Goal: Task Accomplishment & Management: Use online tool/utility

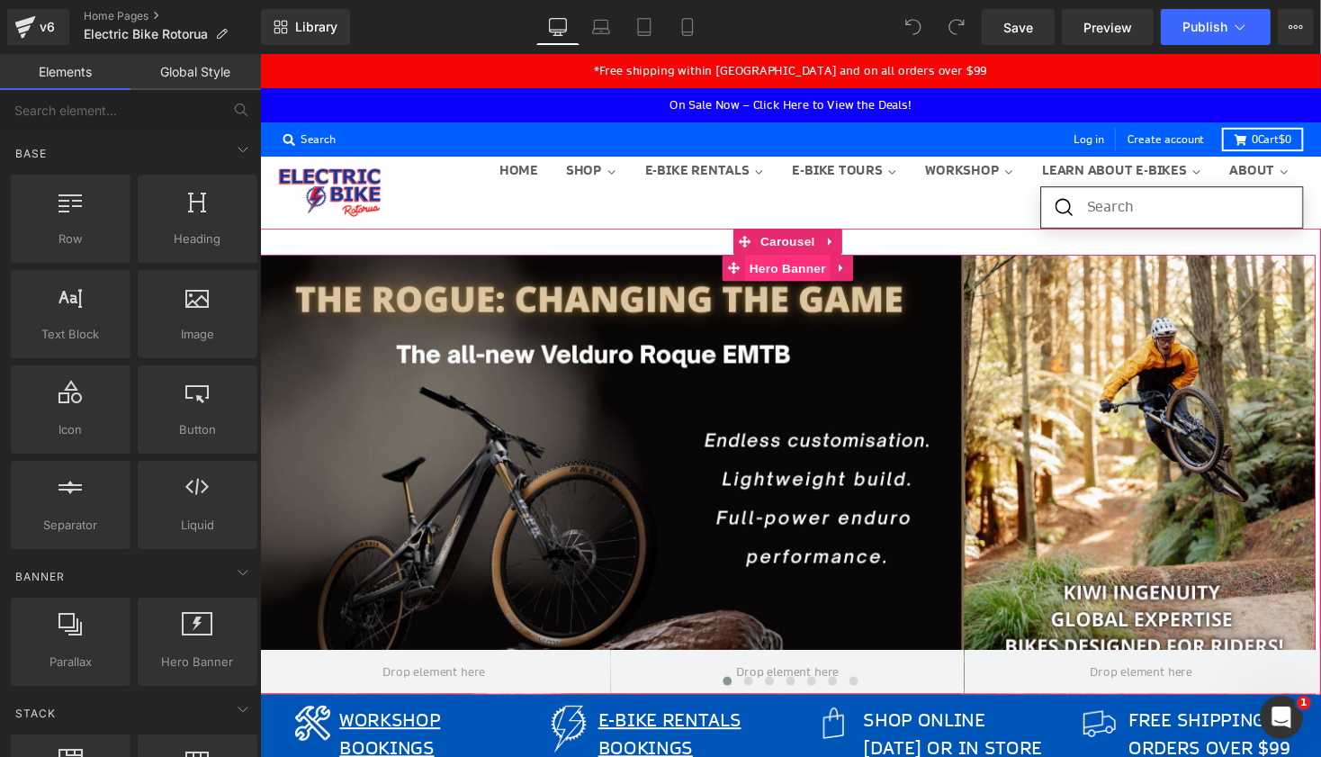
click at [800, 282] on span "Hero Banner" at bounding box center [800, 272] width 87 height 27
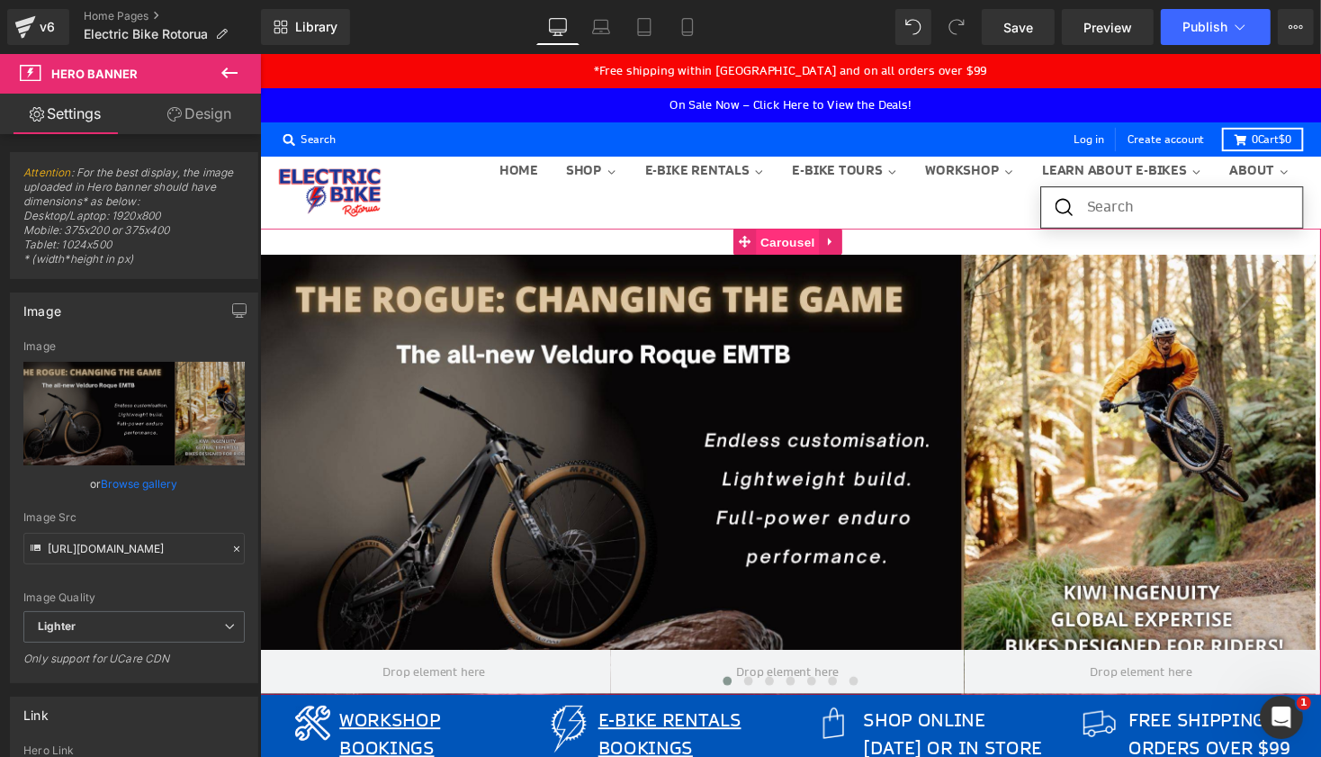
click at [802, 246] on span "Carousel" at bounding box center [800, 246] width 65 height 27
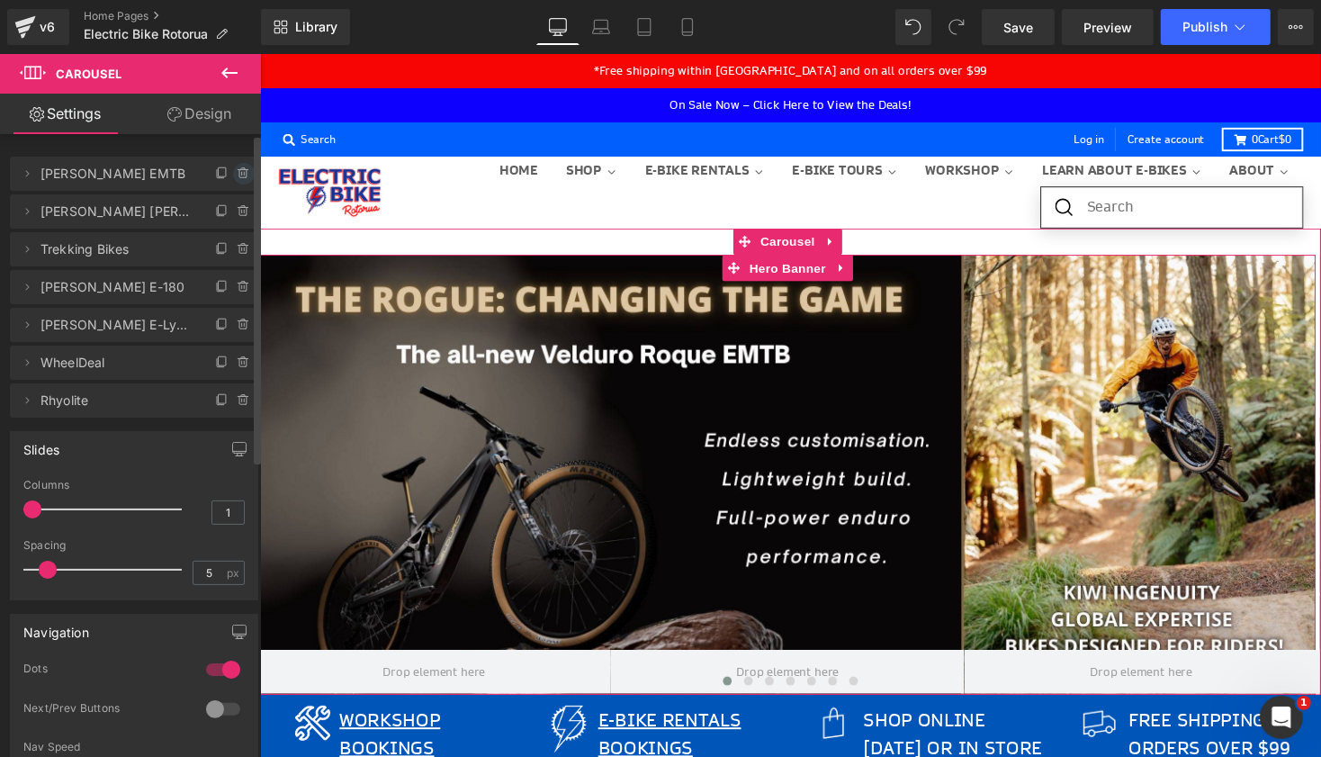
click at [243, 177] on icon at bounding box center [244, 173] width 14 height 14
click at [229, 177] on button "Delete" at bounding box center [224, 174] width 57 height 23
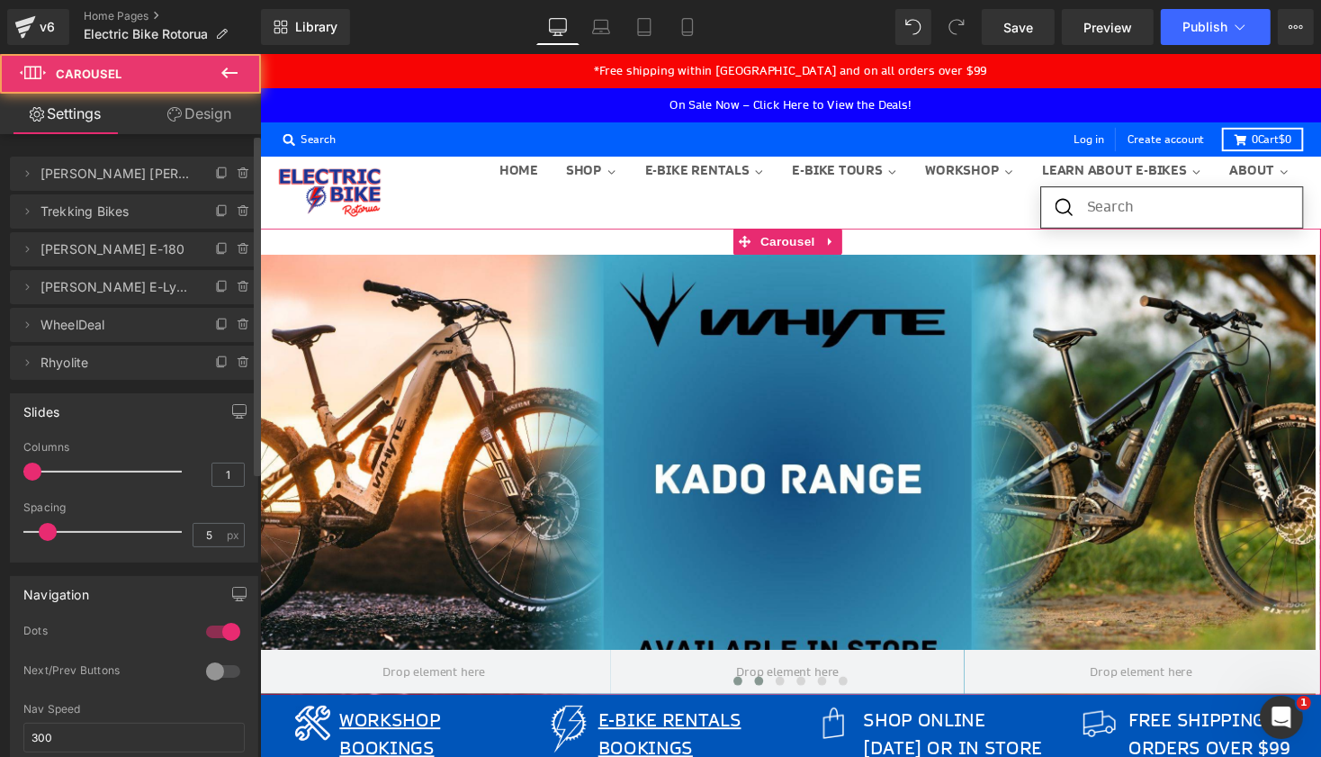
click at [767, 697] on span at bounding box center [771, 696] width 9 height 9
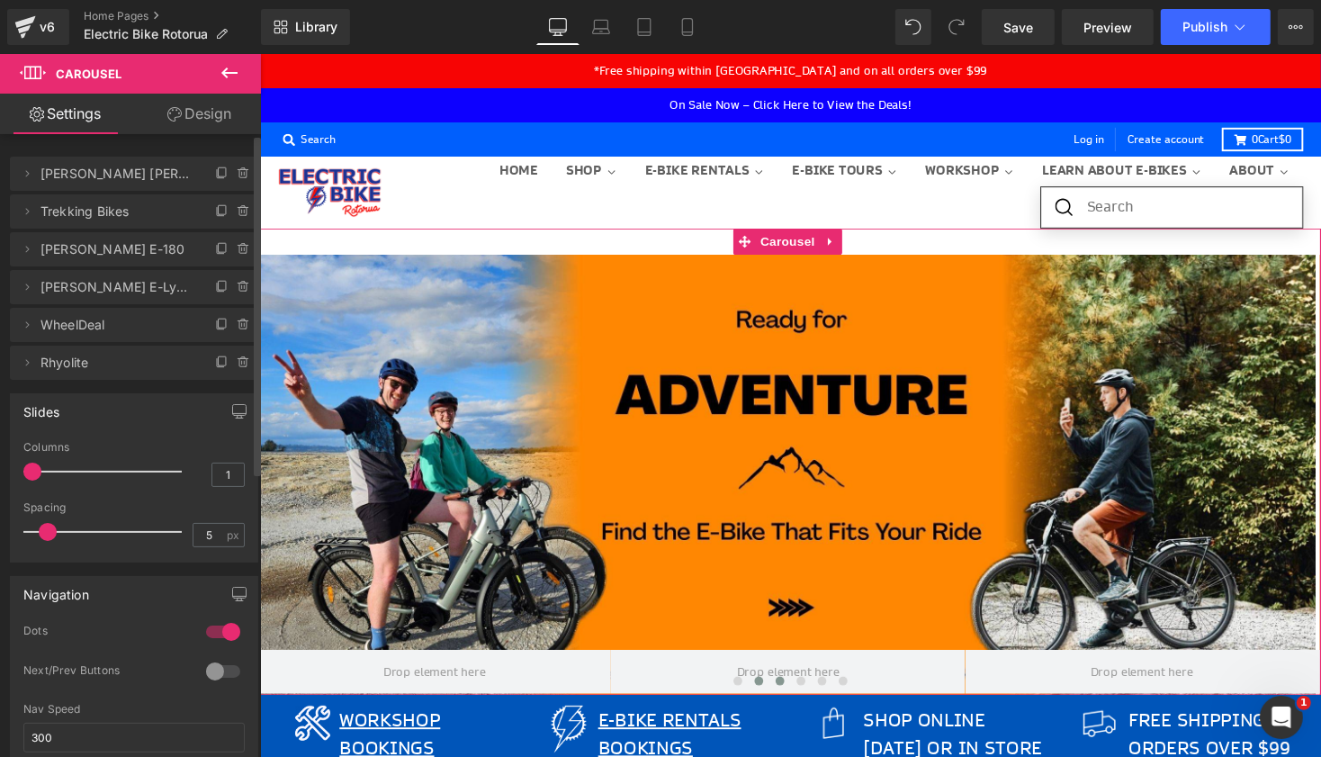
click at [788, 694] on span at bounding box center [792, 696] width 9 height 9
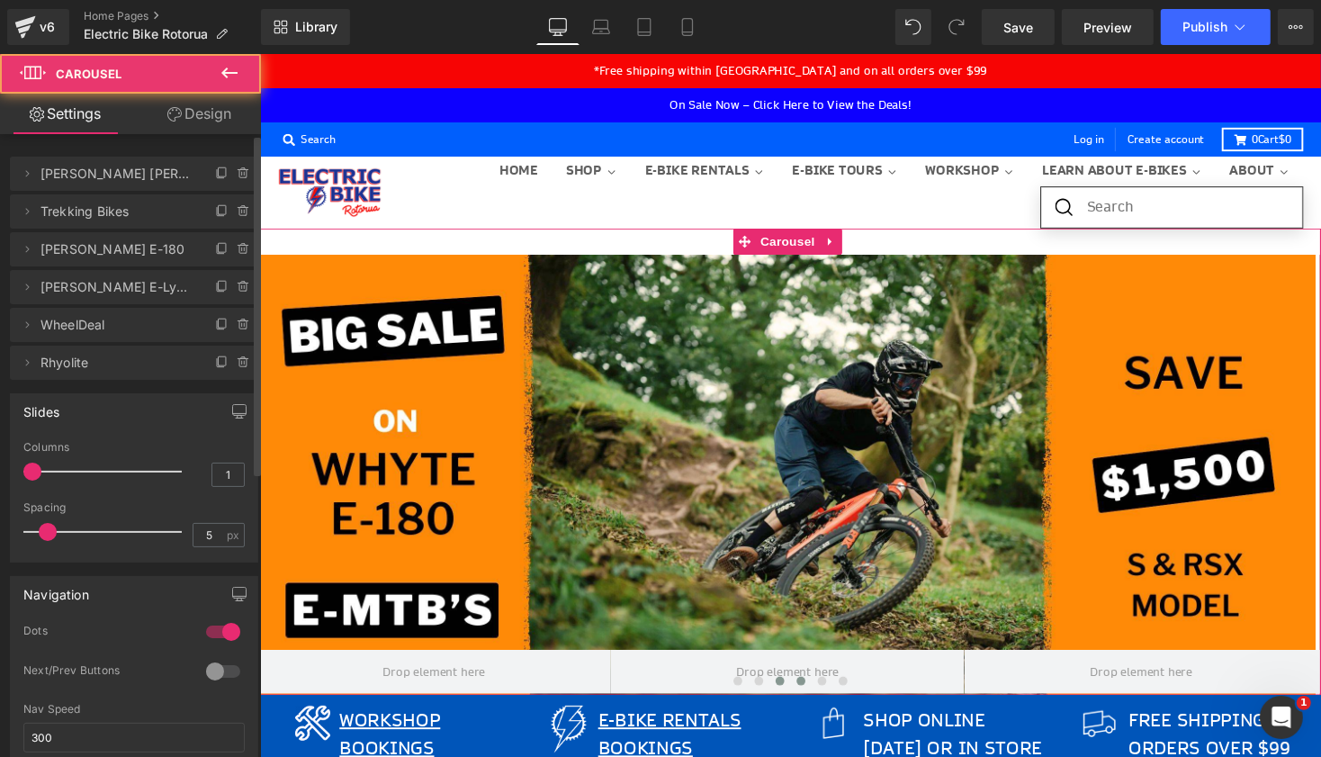
click at [803, 694] on button at bounding box center [814, 696] width 22 height 18
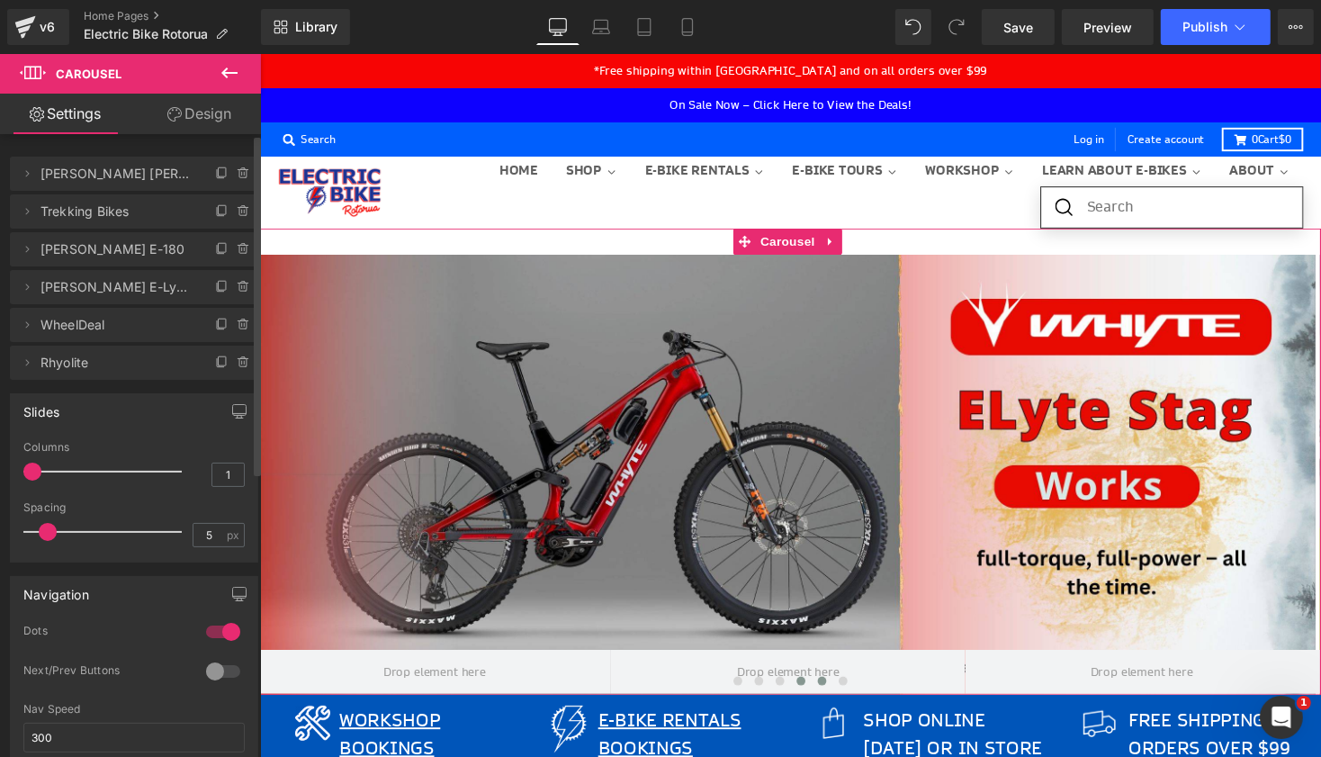
click at [831, 694] on span at bounding box center [835, 696] width 9 height 9
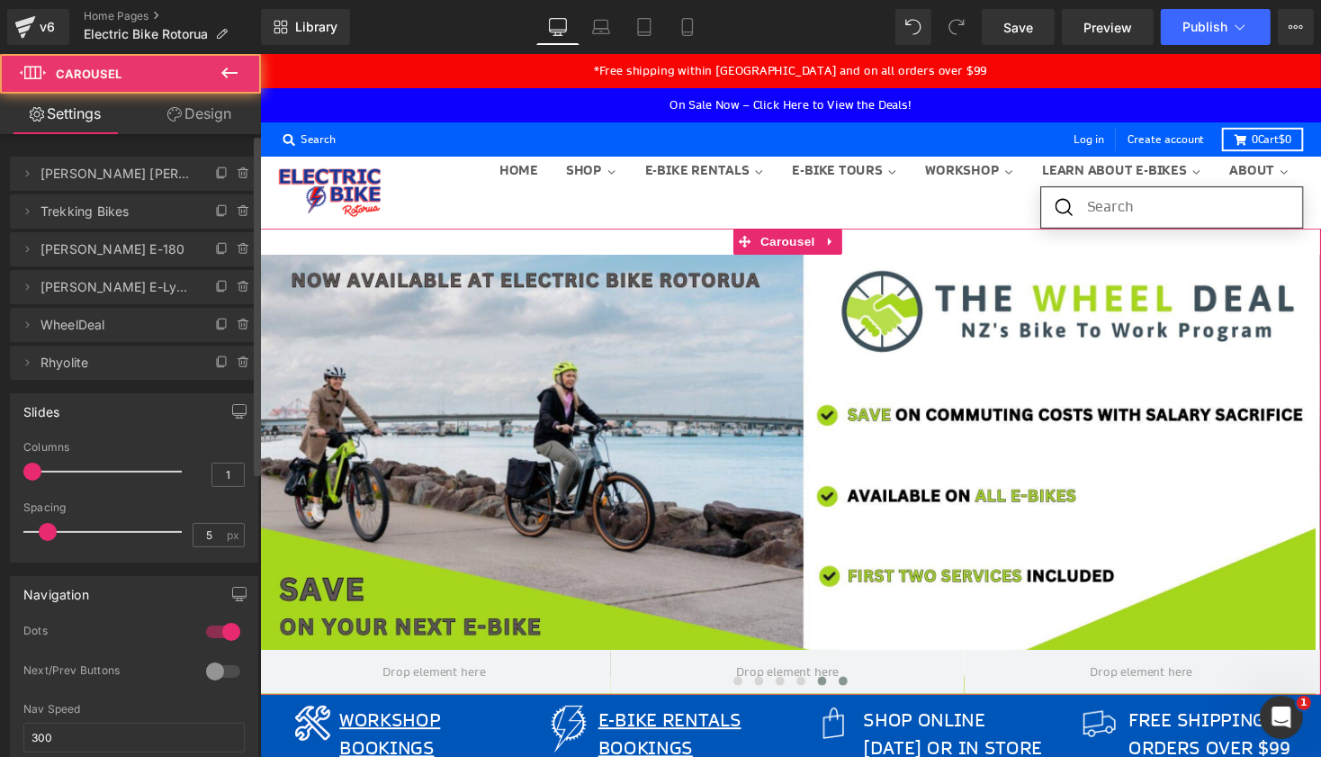
click at [847, 697] on button at bounding box center [858, 696] width 22 height 18
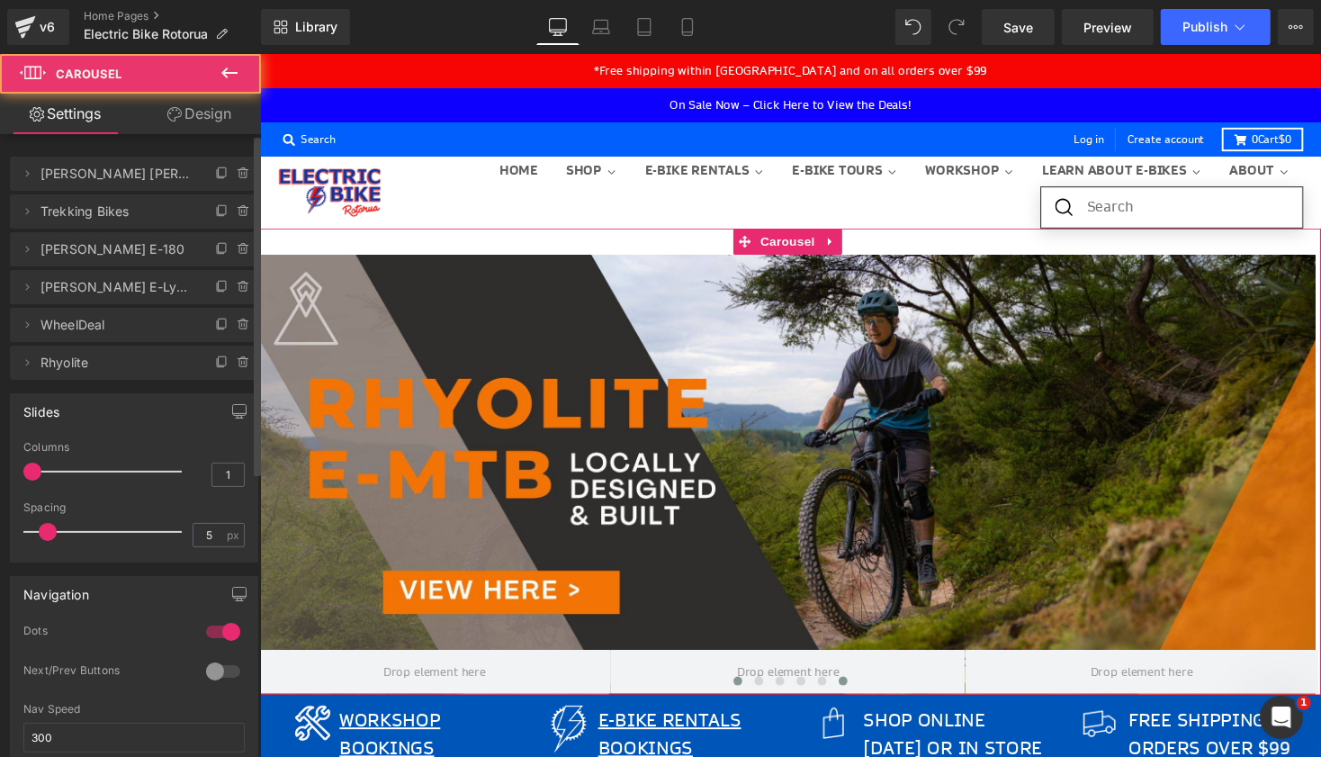
click at [740, 689] on button at bounding box center [750, 696] width 22 height 18
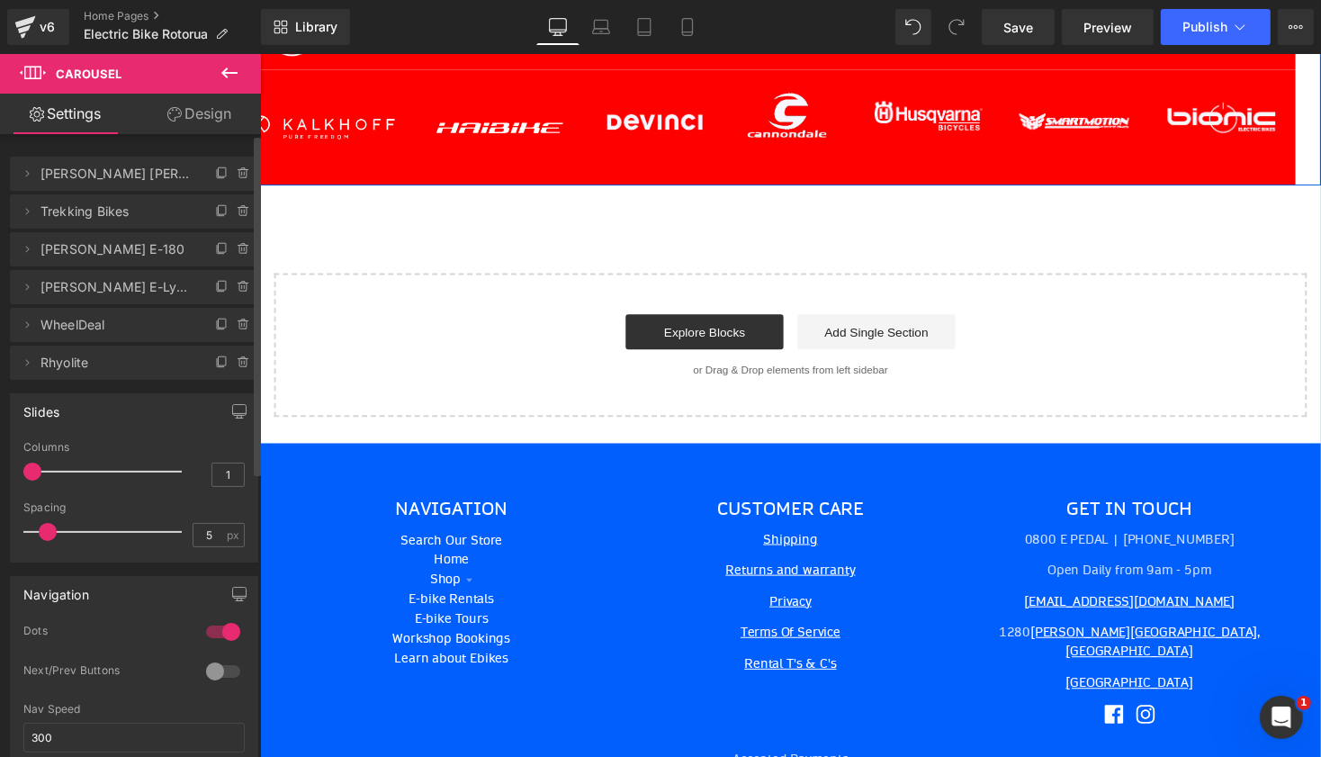
scroll to position [6282, 0]
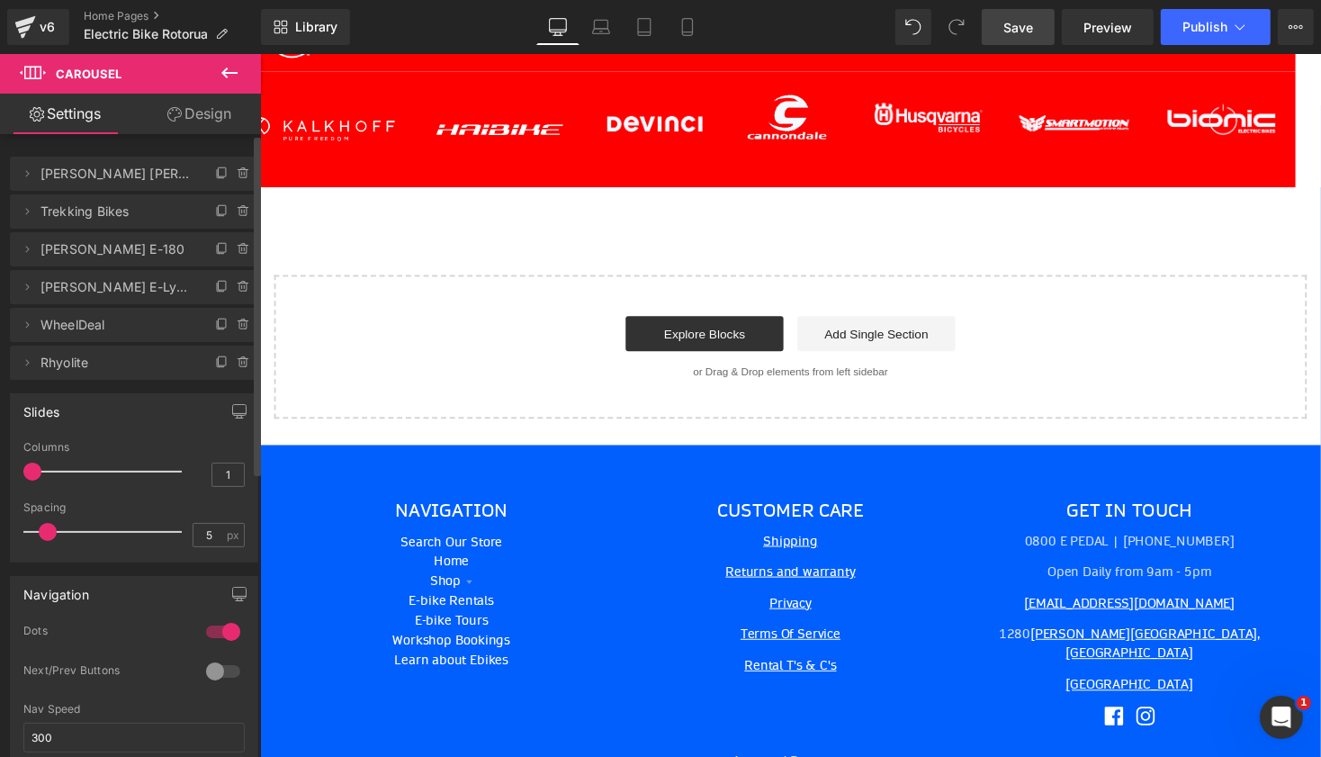
click at [1035, 24] on link "Save" at bounding box center [1018, 27] width 73 height 36
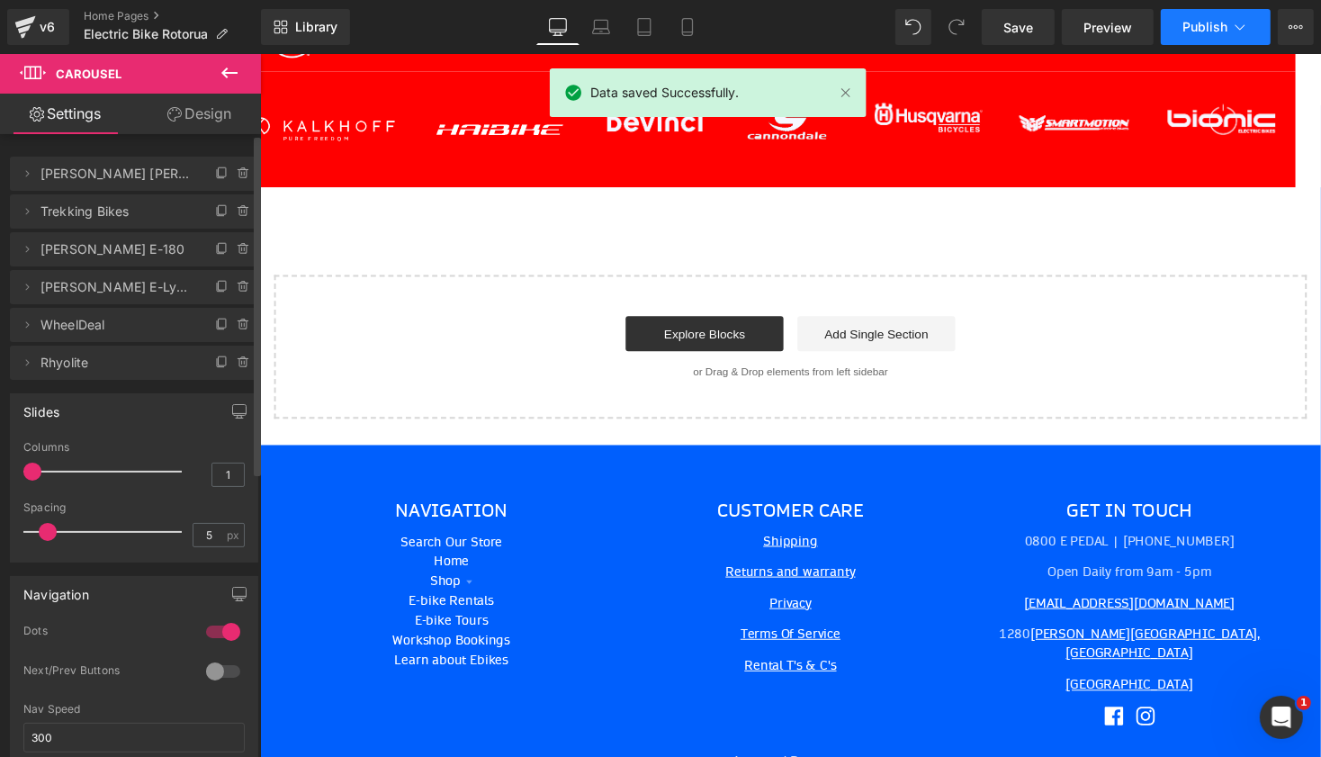
click at [1177, 25] on button "Publish" at bounding box center [1216, 27] width 110 height 36
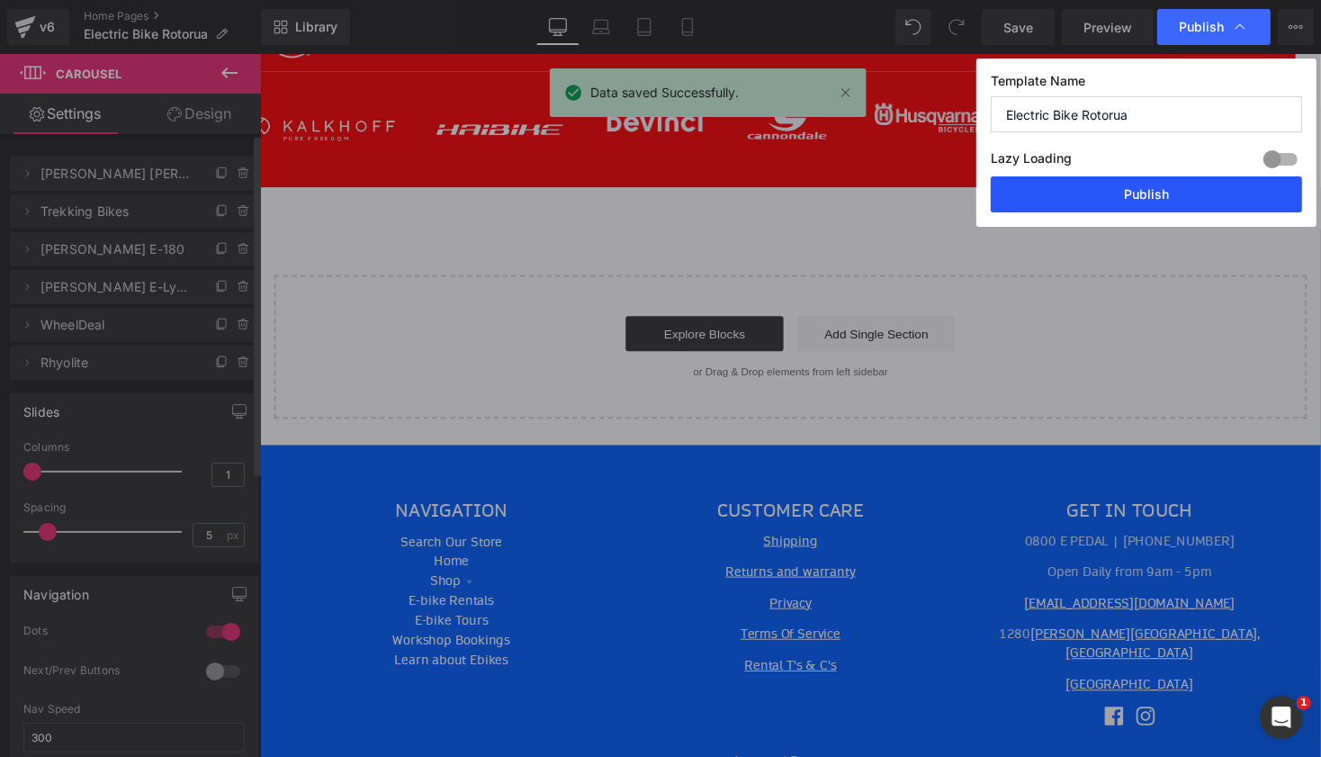
click at [1131, 193] on button "Publish" at bounding box center [1146, 194] width 311 height 36
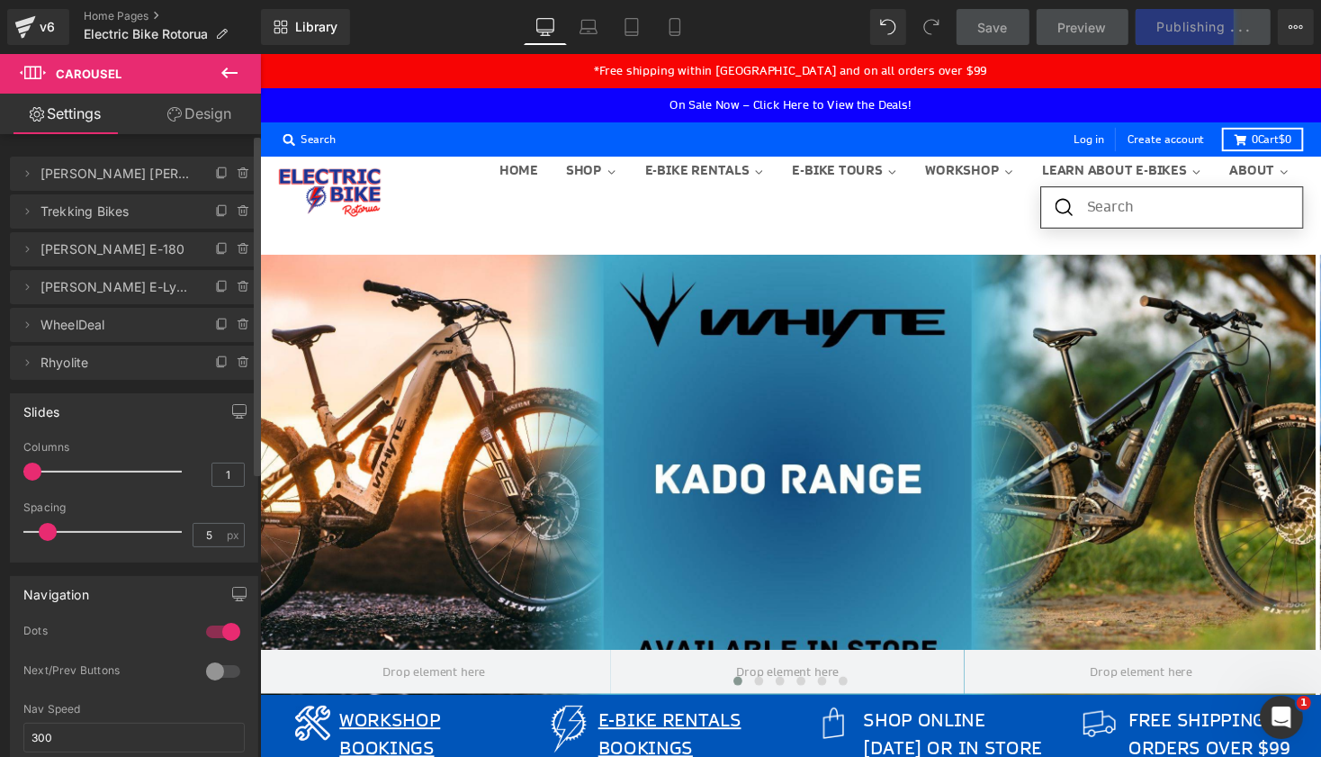
scroll to position [0, 0]
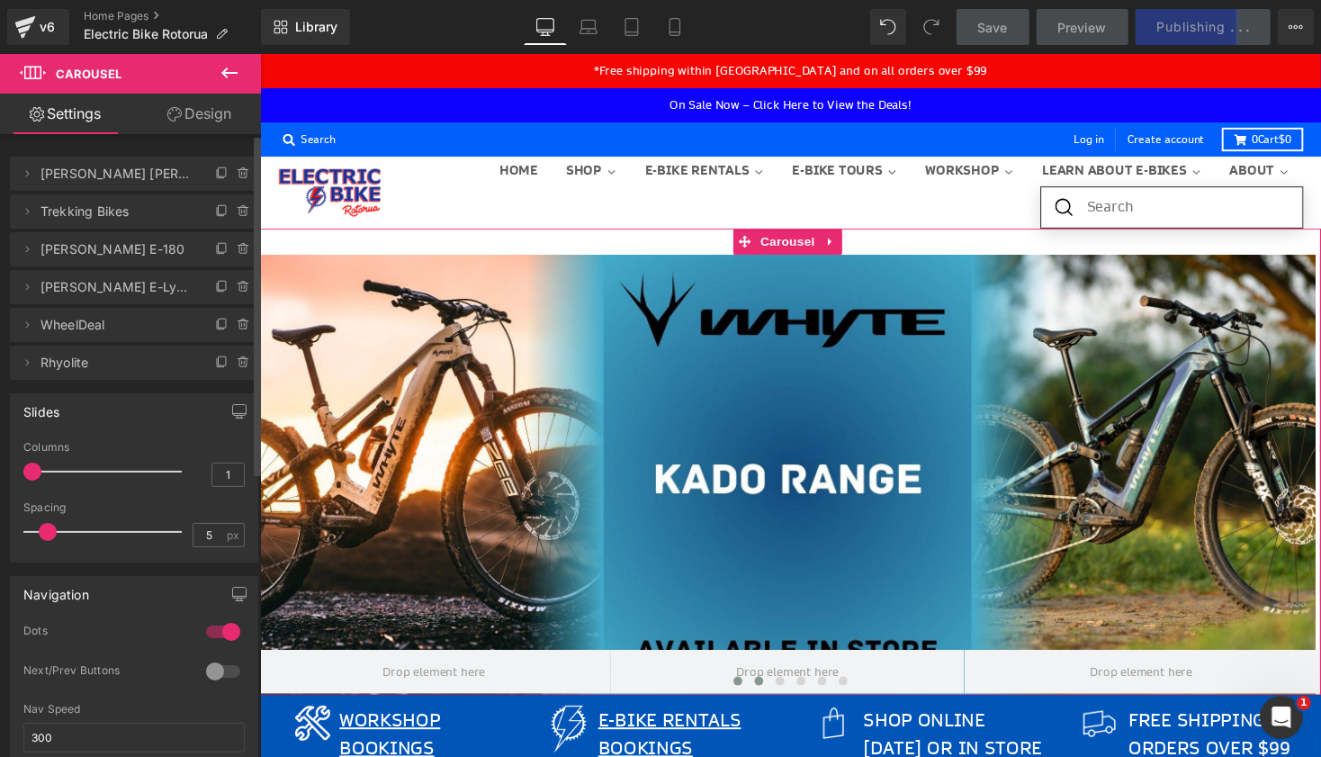
click at [771, 698] on span at bounding box center [771, 696] width 9 height 9
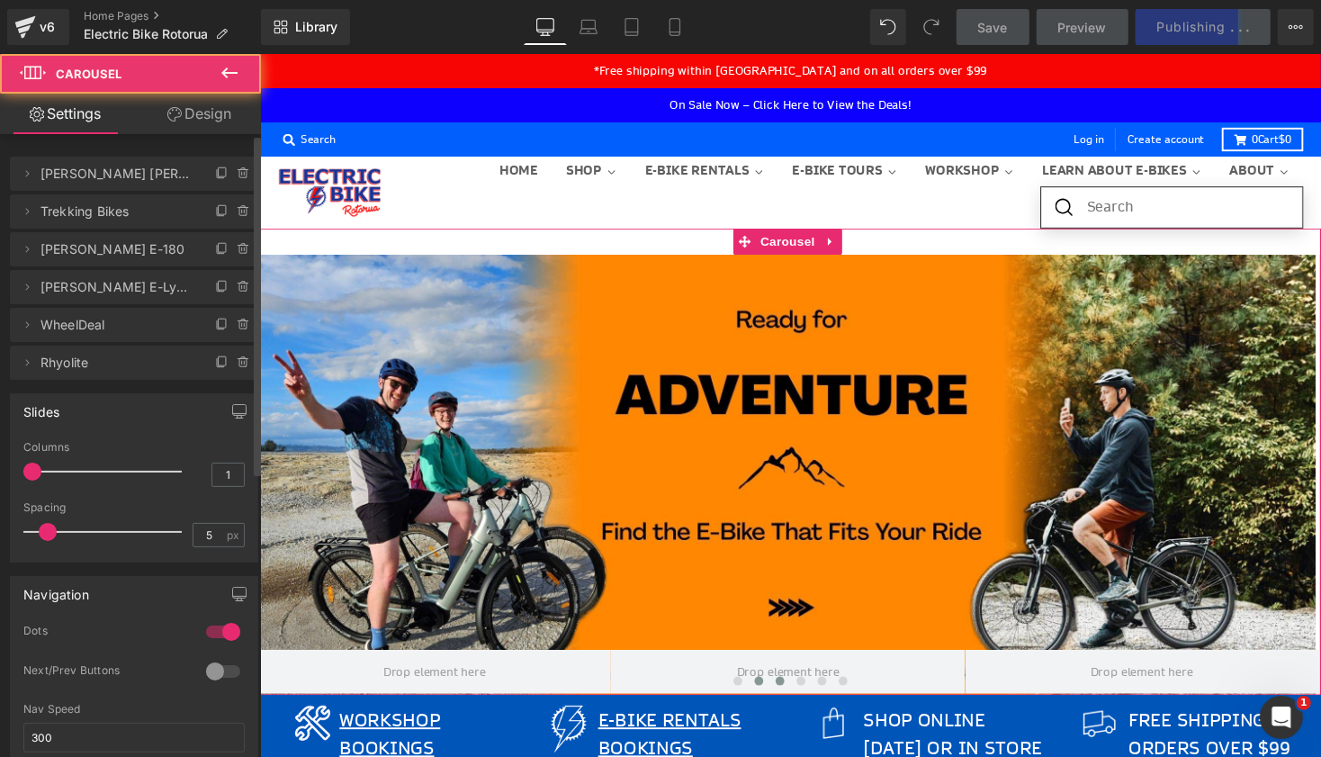
click at [784, 696] on button at bounding box center [793, 696] width 22 height 18
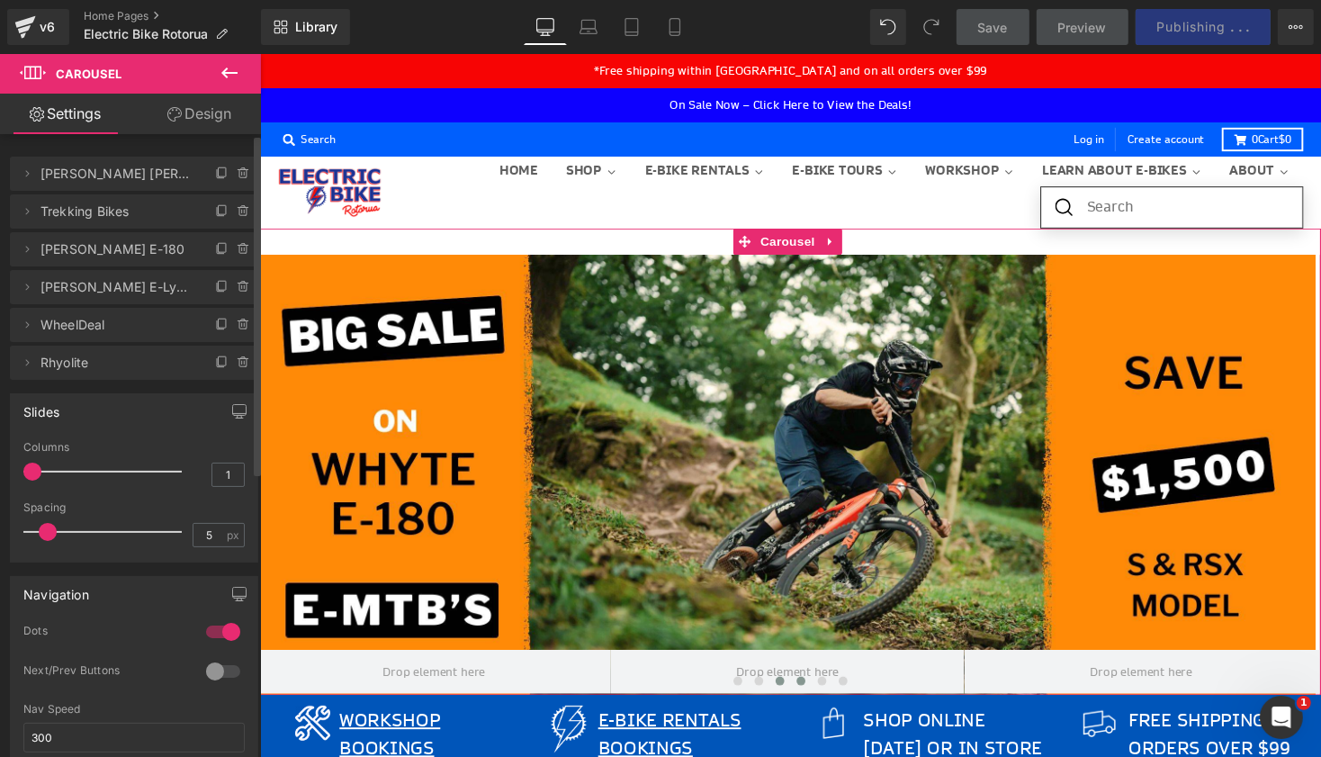
click at [803, 692] on button at bounding box center [814, 696] width 22 height 18
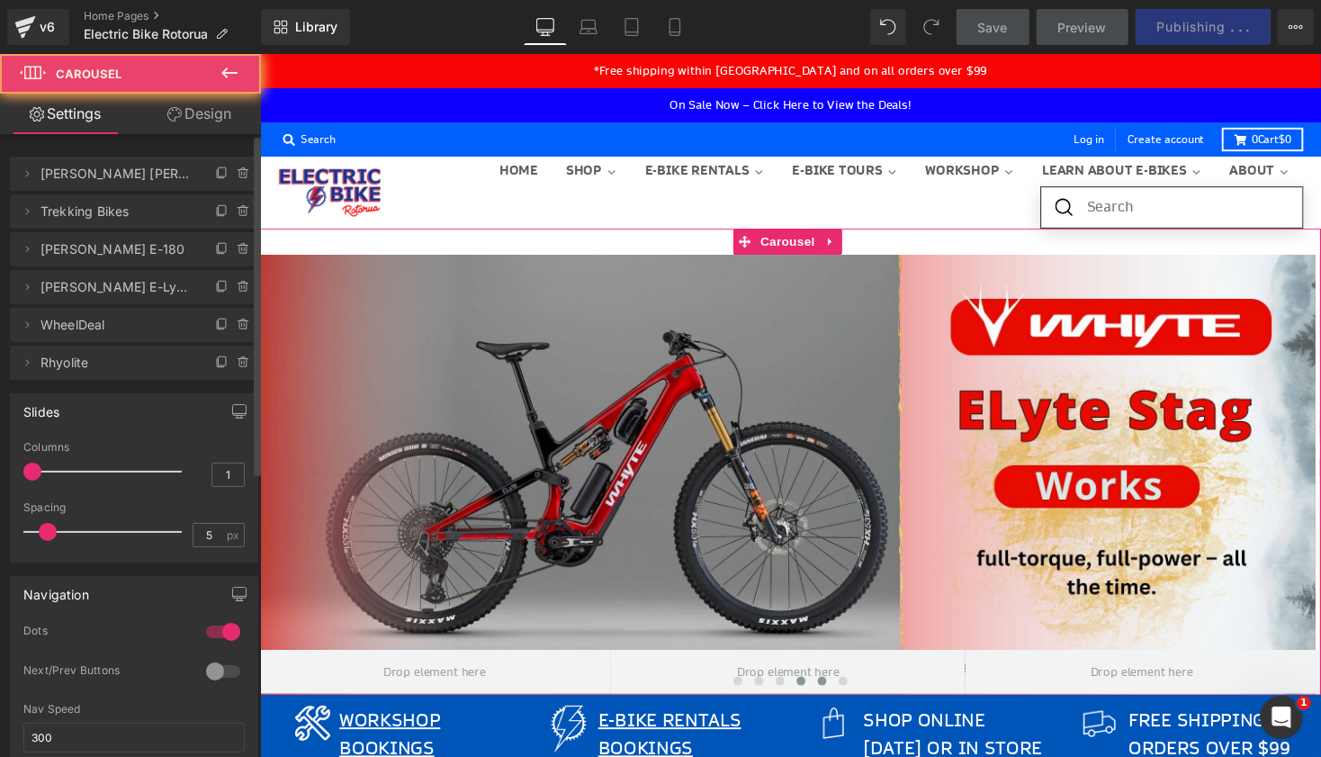
click at [838, 696] on button at bounding box center [836, 696] width 22 height 18
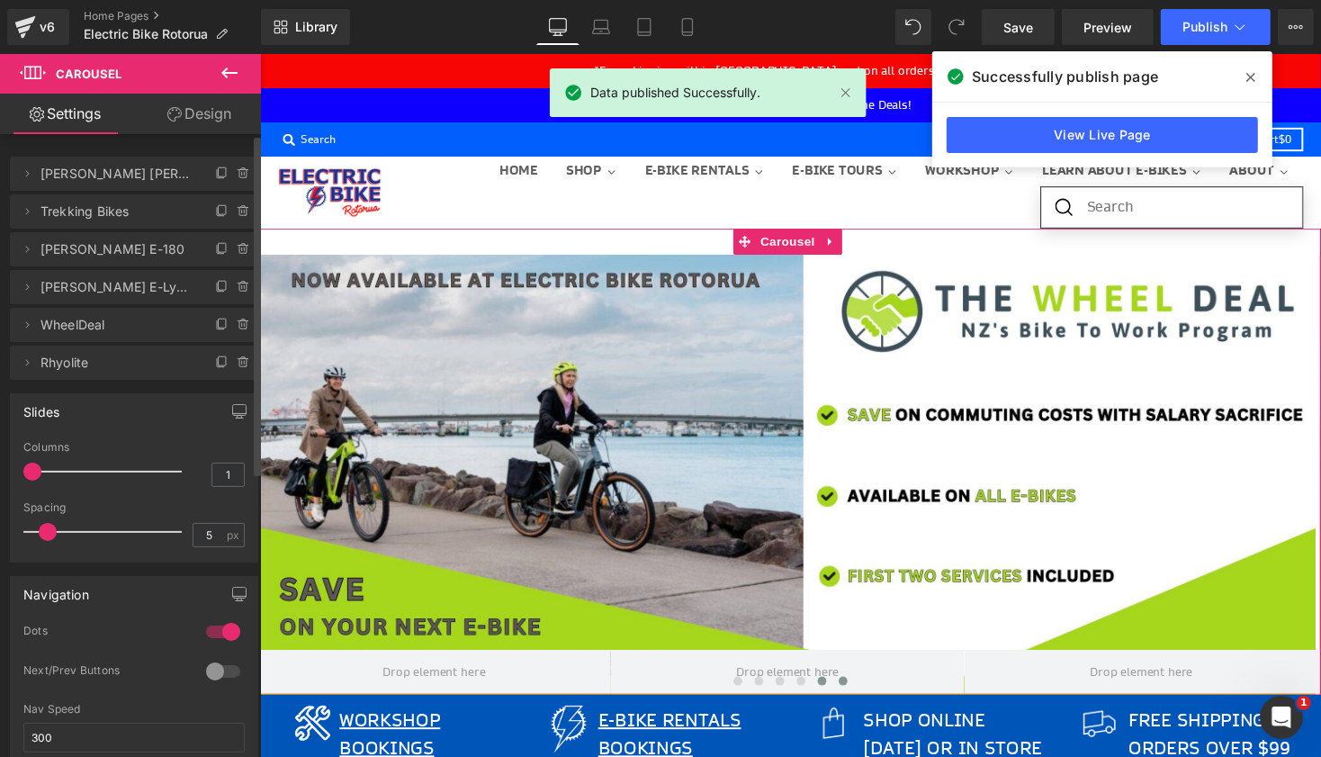
click at [862, 698] on button at bounding box center [858, 696] width 22 height 18
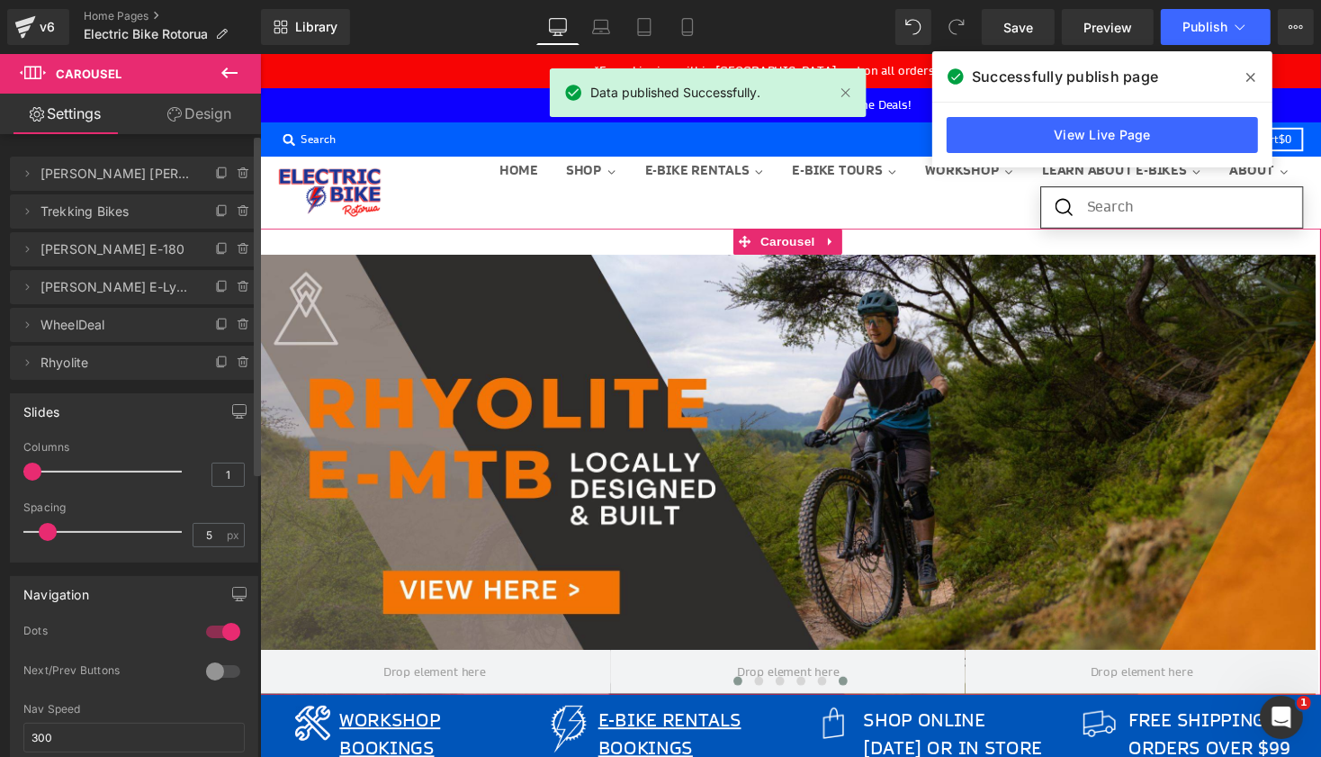
click at [746, 692] on span at bounding box center [749, 696] width 9 height 9
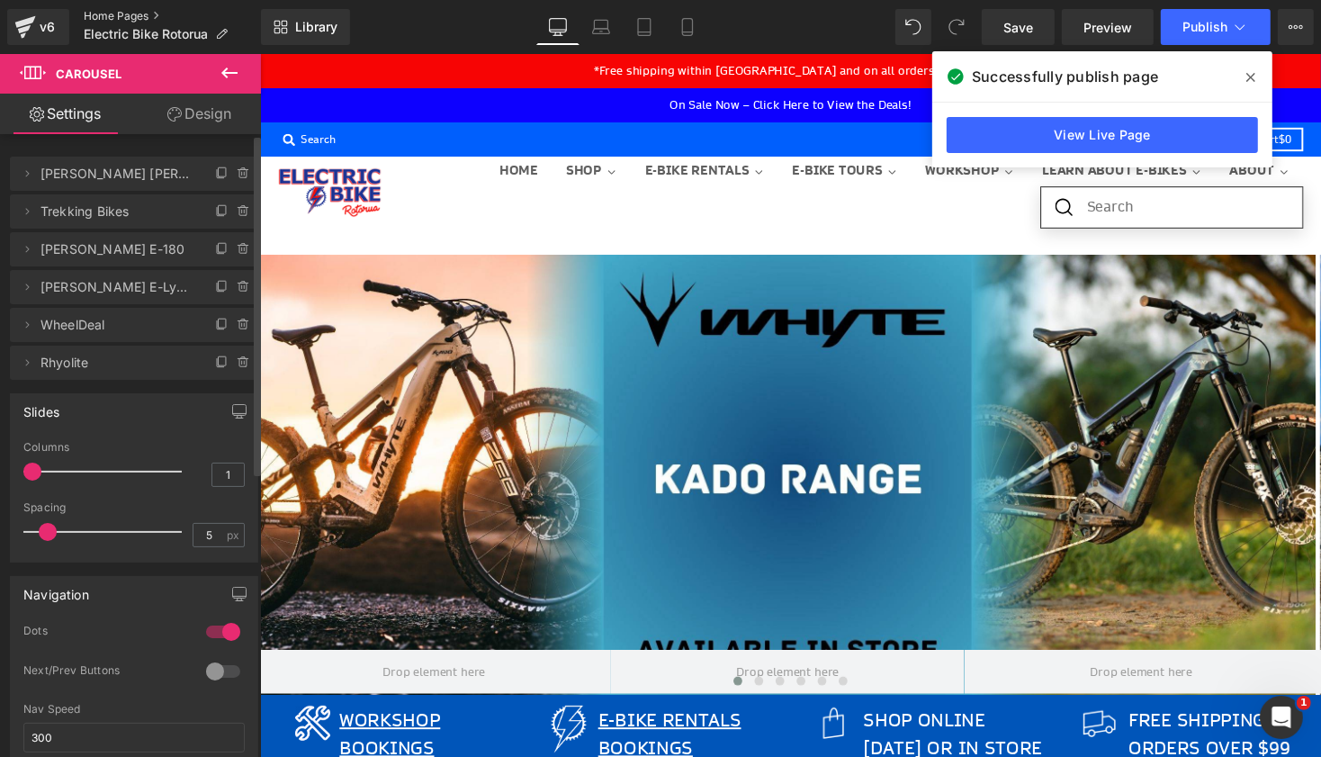
click at [130, 15] on link "Home Pages" at bounding box center [172, 16] width 177 height 14
